Goal: Find specific page/section: Find specific page/section

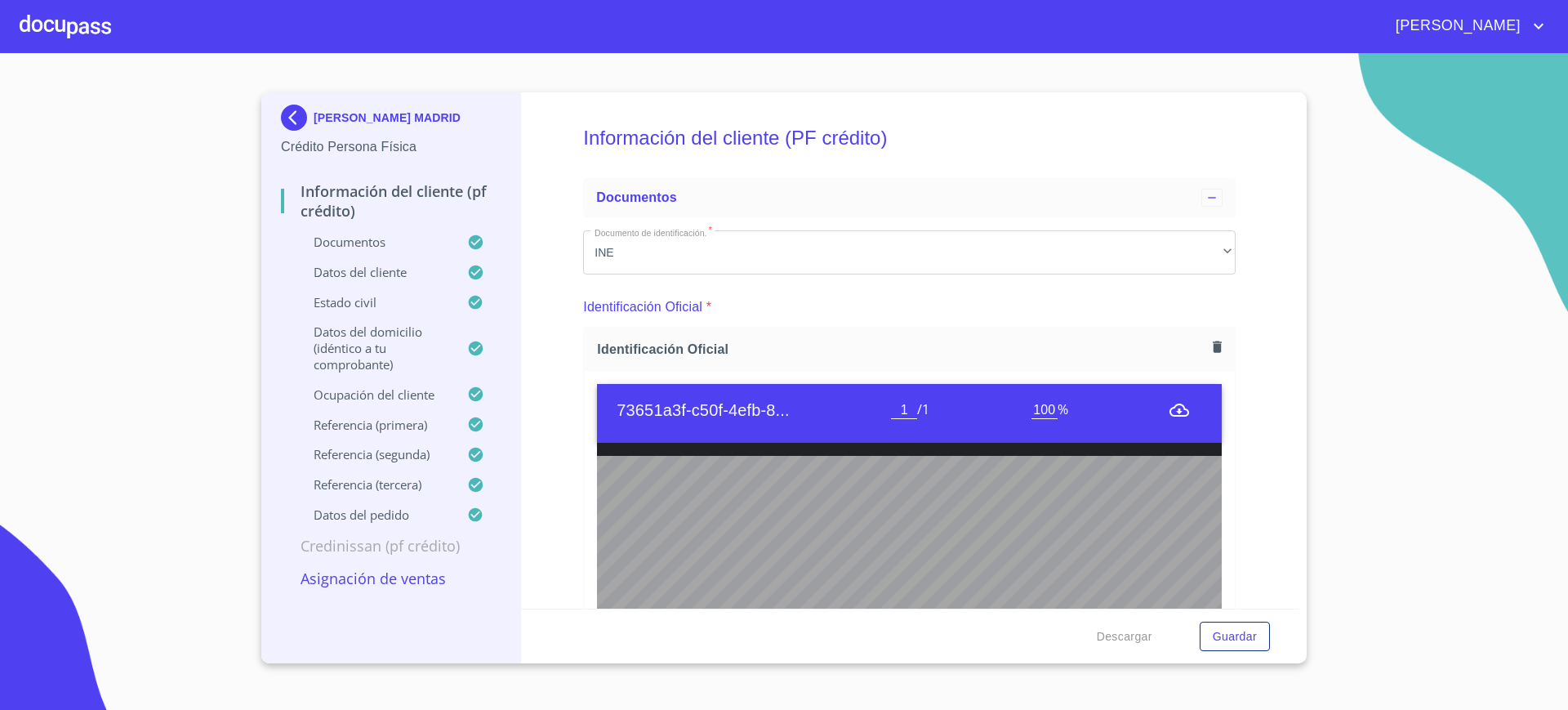
scroll to position [273, 0]
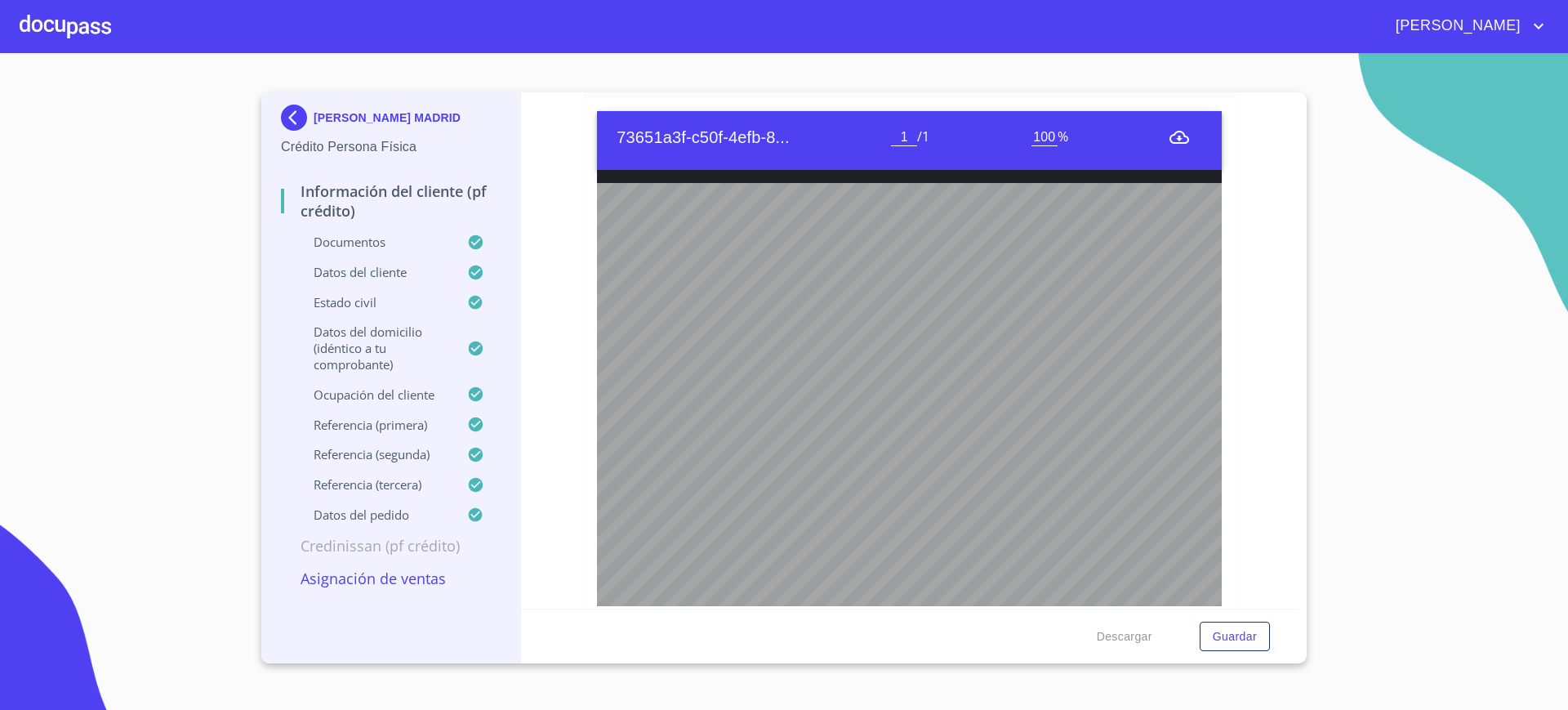
click at [78, 39] on div at bounding box center [65, 26] width 91 height 53
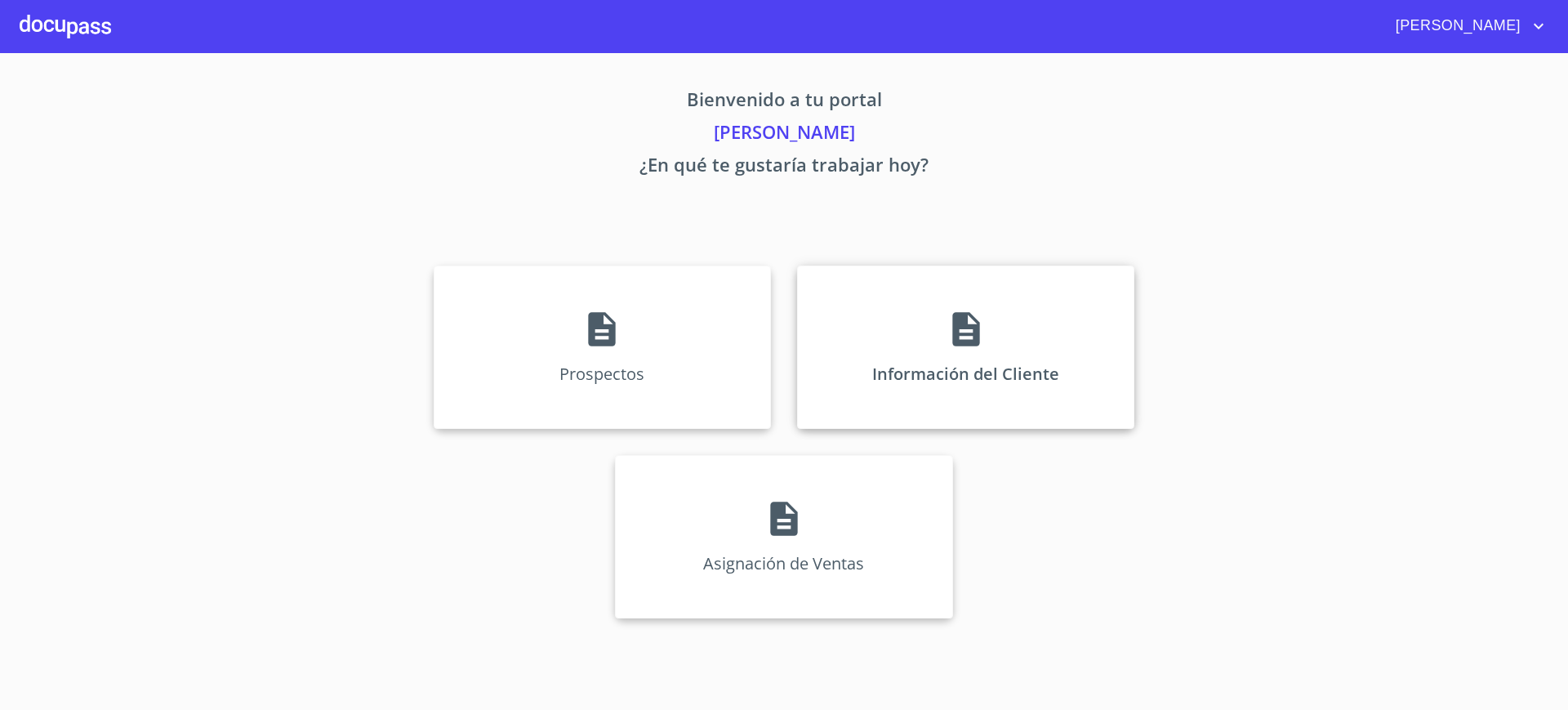
click at [834, 302] on div "Información del Cliente" at bounding box center [965, 347] width 337 height 163
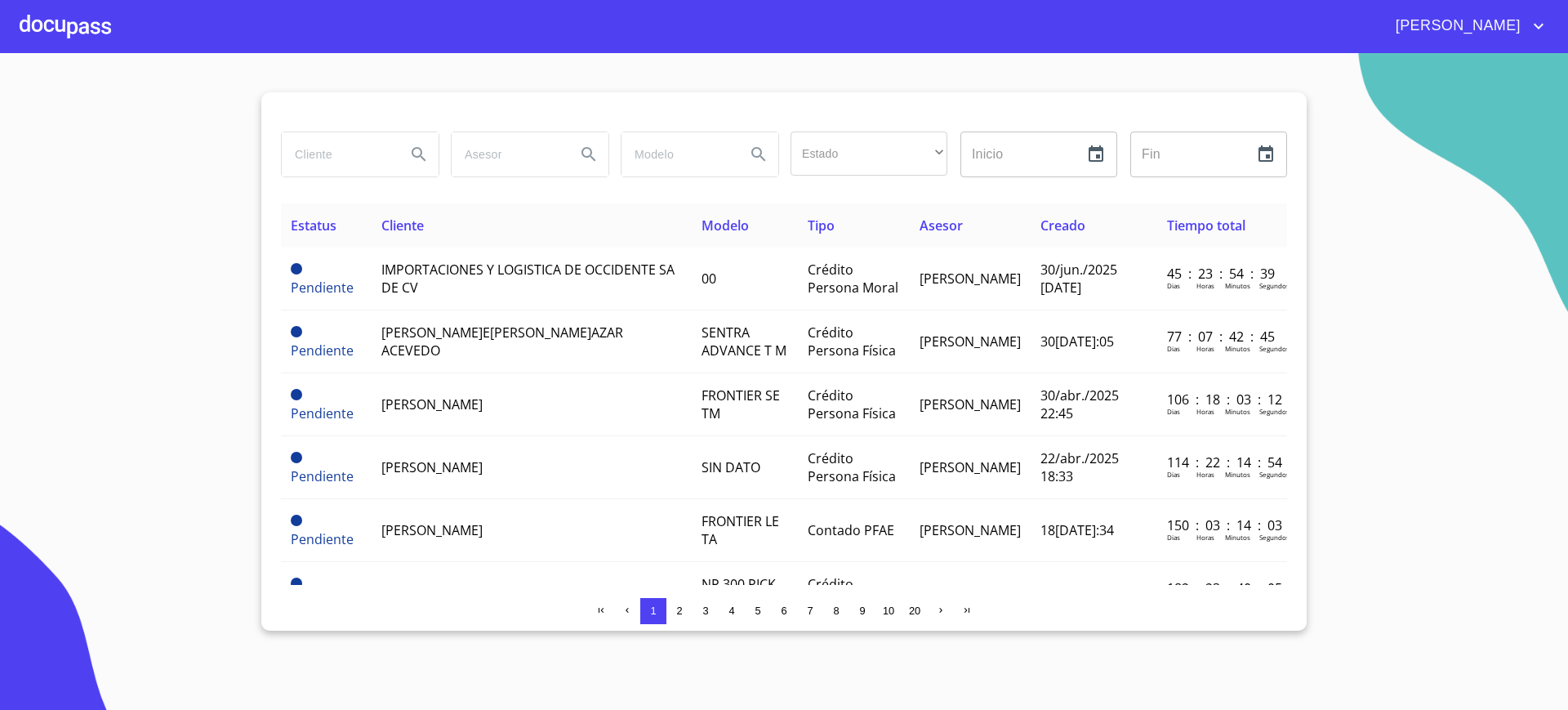
click at [325, 148] on input "search" at bounding box center [337, 154] width 111 height 44
type input "[PERSON_NAME]"
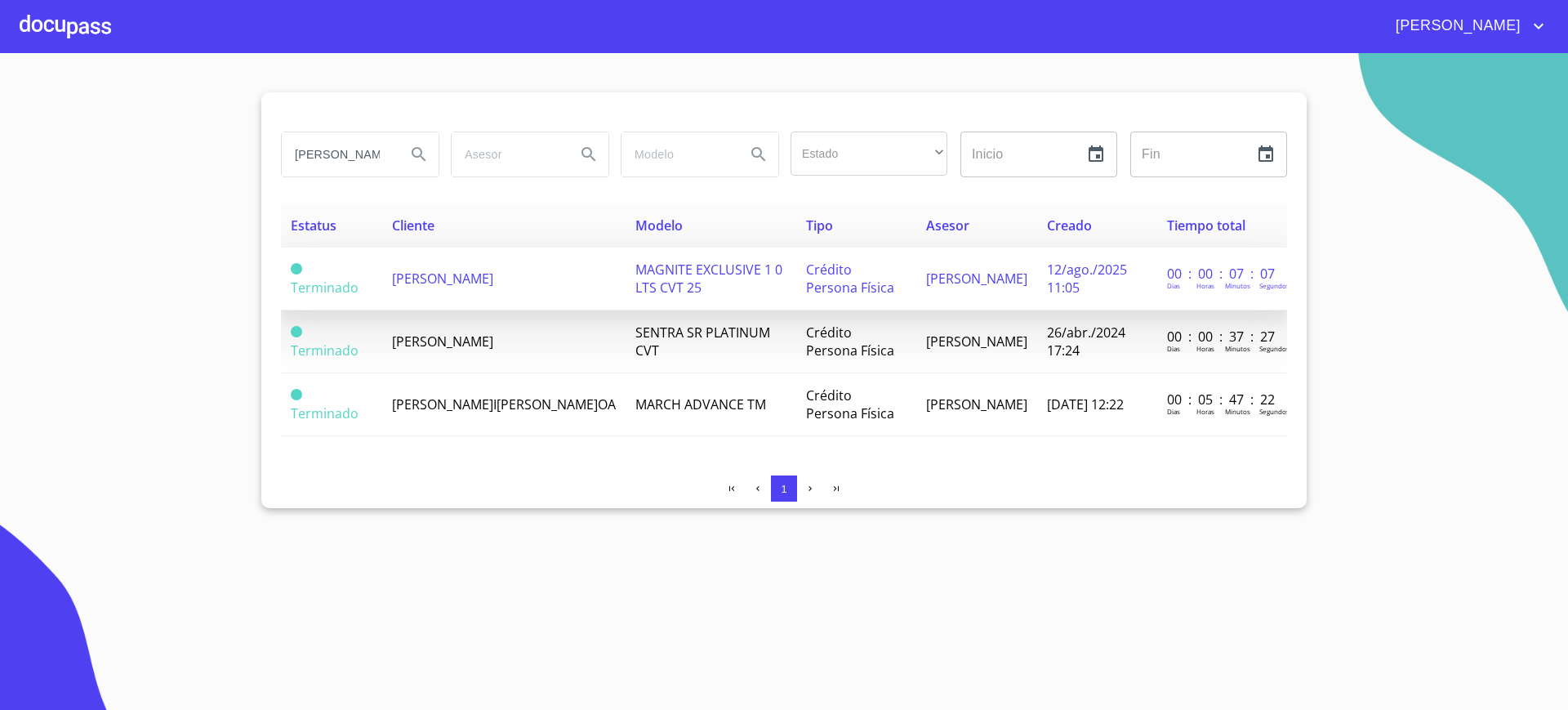
click at [494, 269] on span "[PERSON_NAME]" at bounding box center [442, 278] width 101 height 18
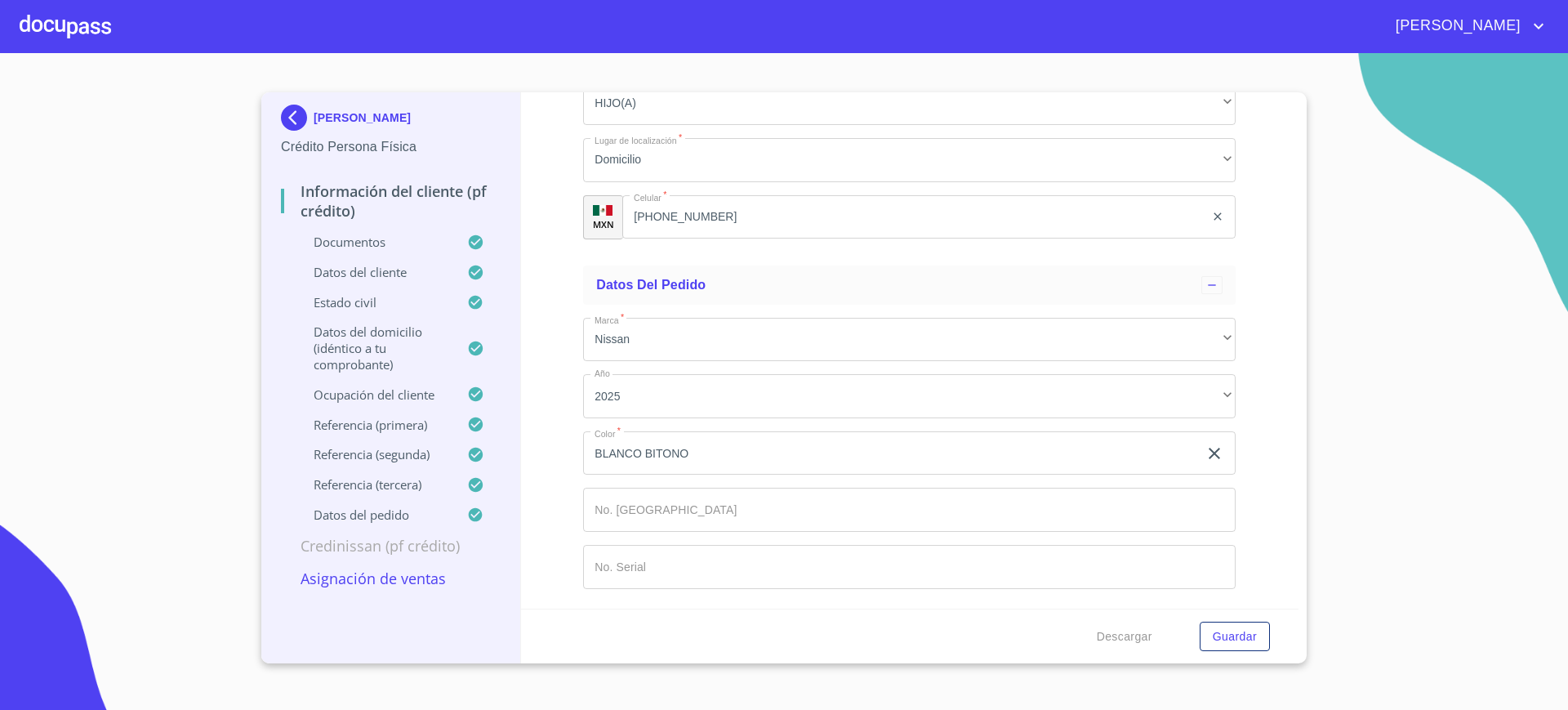
scroll to position [8593, 0]
